Goal: Submit feedback/report problem

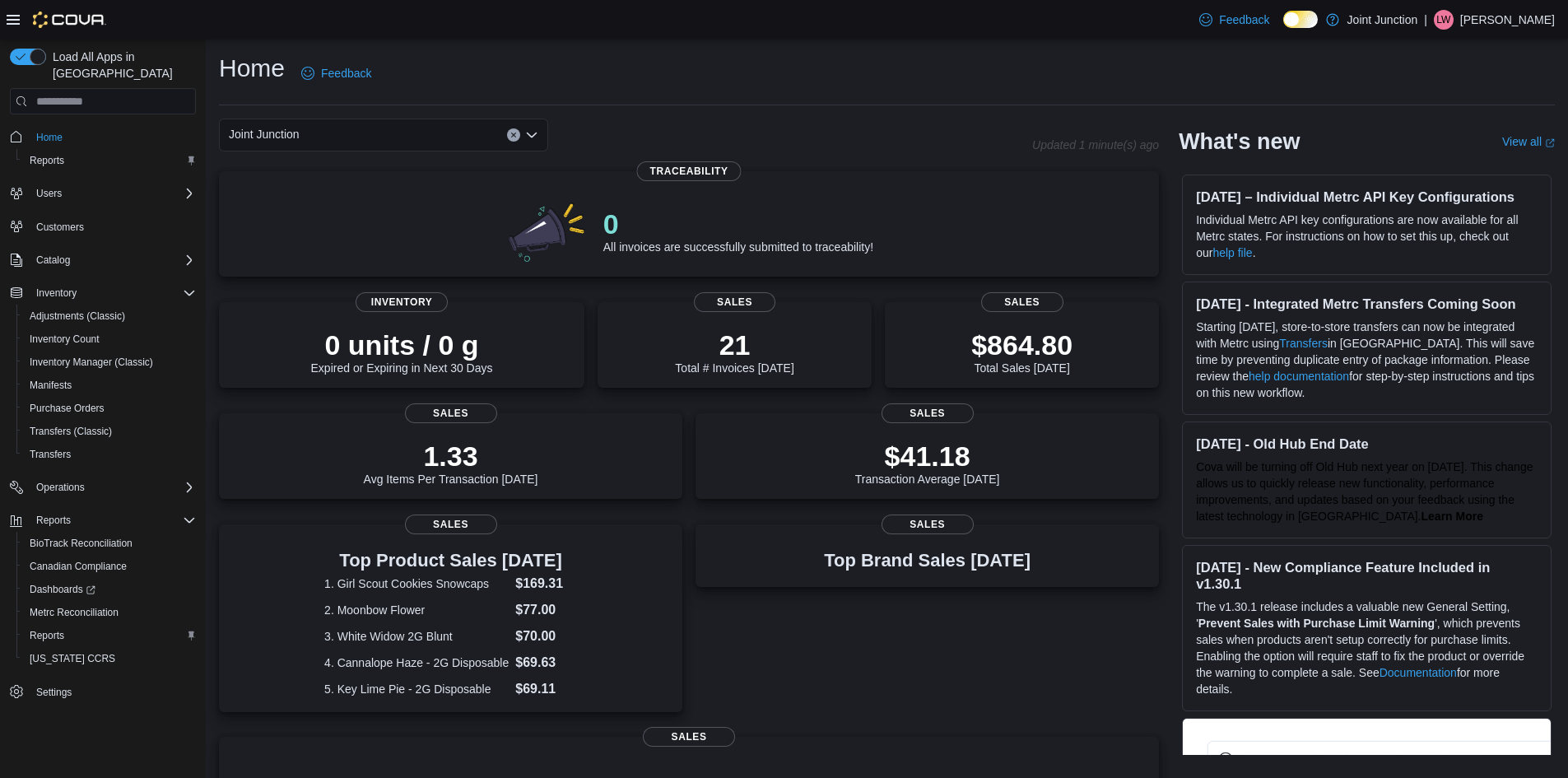
click at [1198, 65] on div "Home Feedback" at bounding box center [887, 73] width 1336 height 43
